Goal: Find specific page/section: Find specific page/section

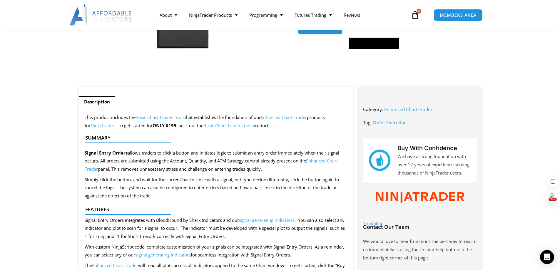
scroll to position [235, 0]
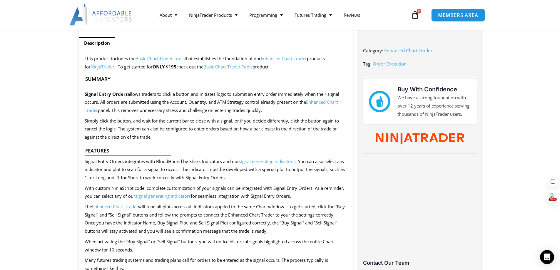
click at [454, 15] on span "MEMBERS AREA" at bounding box center [458, 15] width 40 height 5
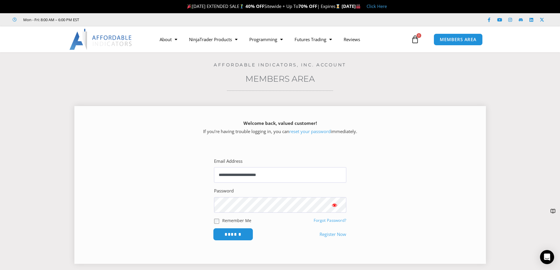
click at [233, 234] on input "******" at bounding box center [233, 234] width 40 height 13
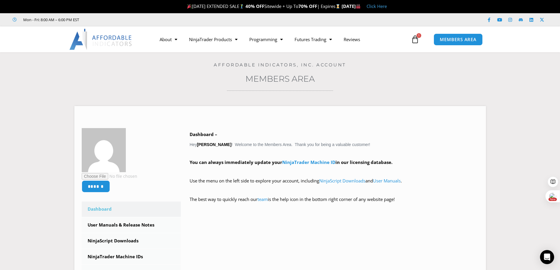
click at [419, 38] on icon at bounding box center [415, 39] width 8 height 8
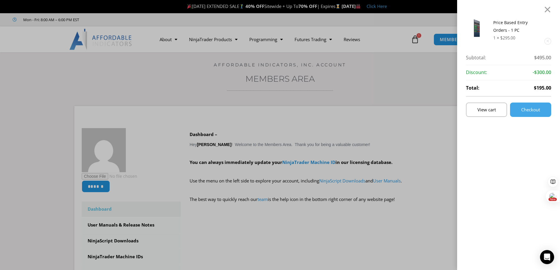
click at [217, 42] on div "Price Based Entry Orders - 1 PC 1 × $ 295.00 Subtotal: $ 495.00 Subtotal: $495.…" at bounding box center [280, 135] width 560 height 270
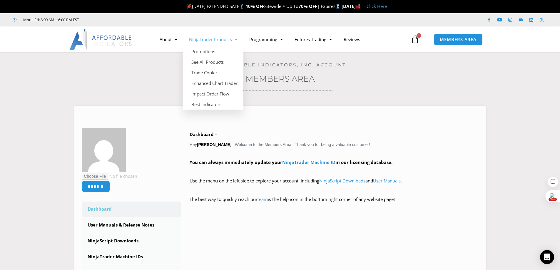
click at [238, 40] on span "Menu" at bounding box center [235, 39] width 6 height 10
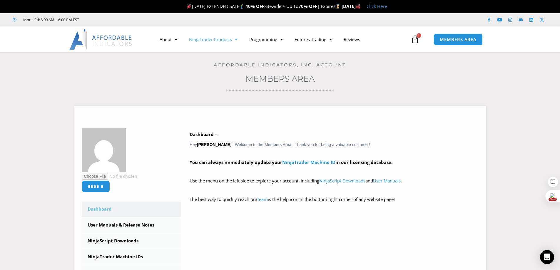
click at [237, 40] on span "Menu" at bounding box center [235, 39] width 6 height 10
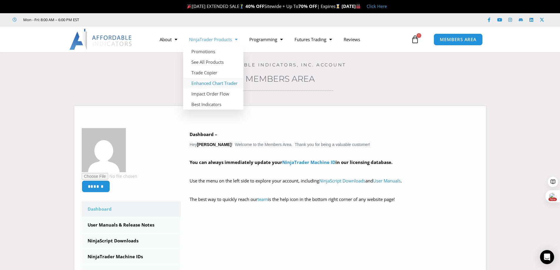
click at [216, 84] on link "Enhanced Chart Trader" at bounding box center [213, 83] width 60 height 11
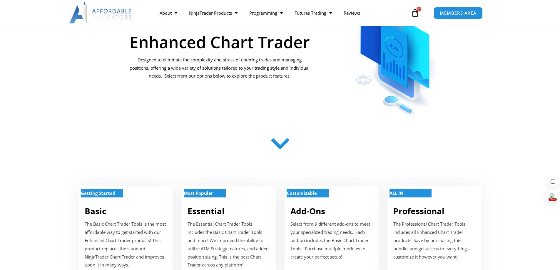
scroll to position [118, 0]
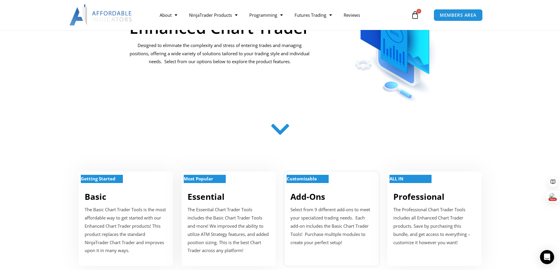
click at [305, 182] on p "Customizable" at bounding box center [308, 179] width 42 height 8
